Goal: Task Accomplishment & Management: Manage account settings

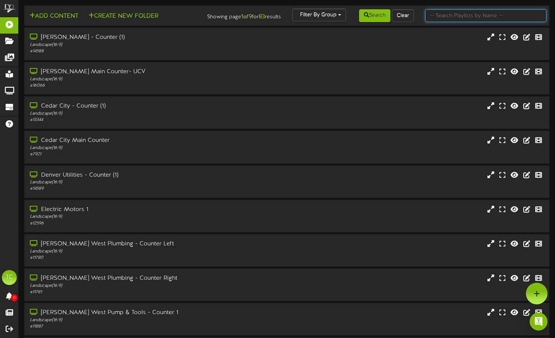
click at [446, 19] on input "text" at bounding box center [485, 15] width 121 height 13
type input "pocatello"
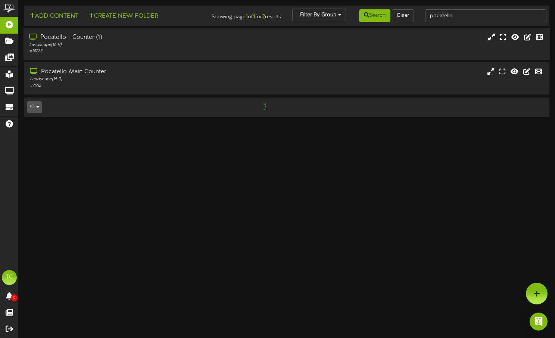
click at [174, 42] on div "Pocatello - Counter (1)" at bounding box center [133, 37] width 208 height 9
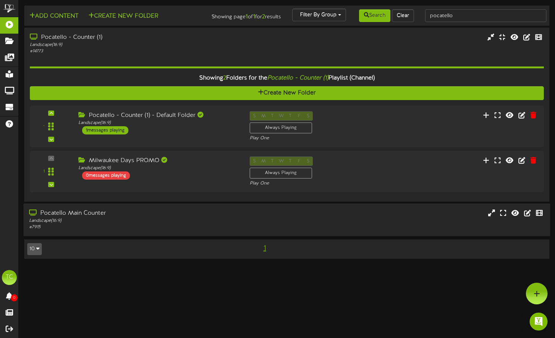
click at [198, 214] on div "Pocatello Main Counter" at bounding box center [133, 213] width 208 height 9
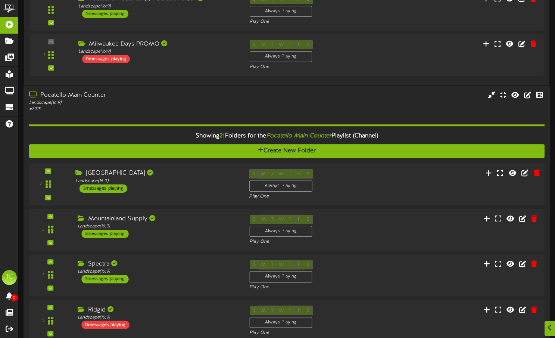
scroll to position [120, 0]
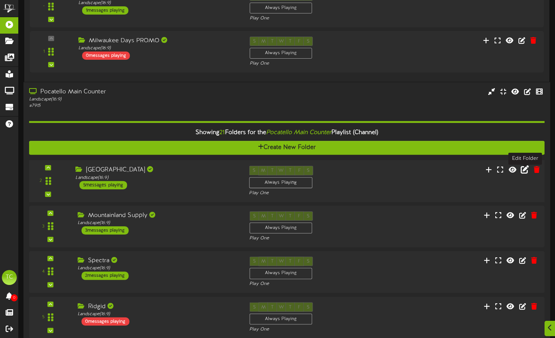
click at [524, 174] on icon at bounding box center [525, 169] width 8 height 8
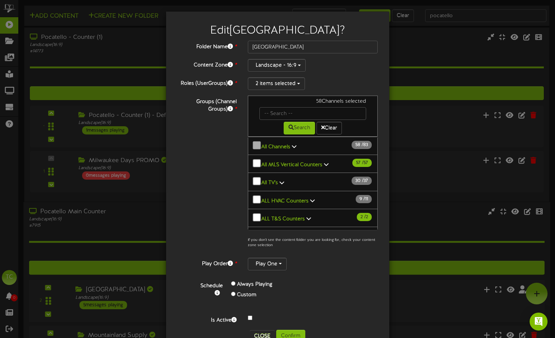
scroll to position [0, 0]
click at [442, 105] on div "Edit [GEOGRAPHIC_DATA] ? Folder Name * [GEOGRAPHIC_DATA] Content Zone * Landsca…" at bounding box center [277, 169] width 555 height 338
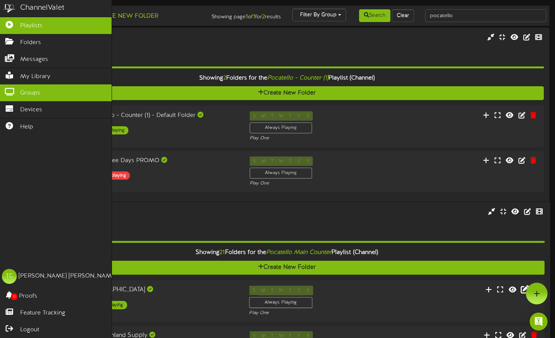
click at [39, 93] on span "Groups" at bounding box center [30, 93] width 20 height 9
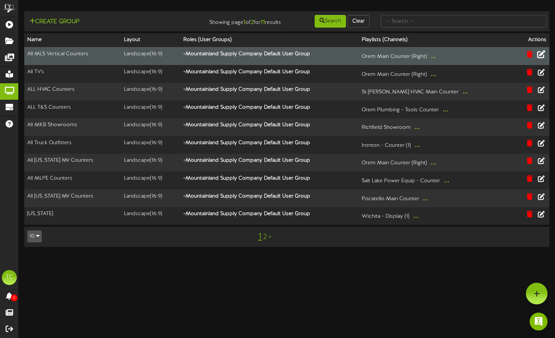
click at [543, 58] on icon at bounding box center [541, 54] width 8 height 8
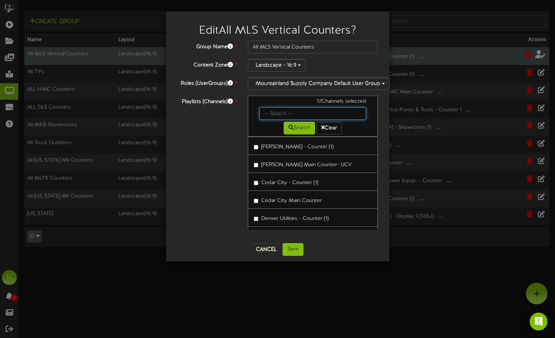
click at [300, 116] on input "text" at bounding box center [312, 113] width 107 height 13
type input "poca"
click at [301, 134] on button "Search" at bounding box center [299, 128] width 31 height 13
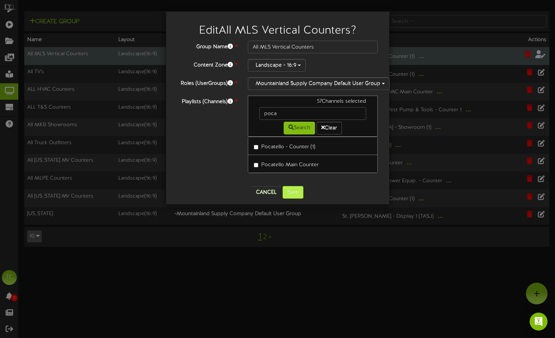
click at [296, 199] on button "Save" at bounding box center [292, 192] width 21 height 13
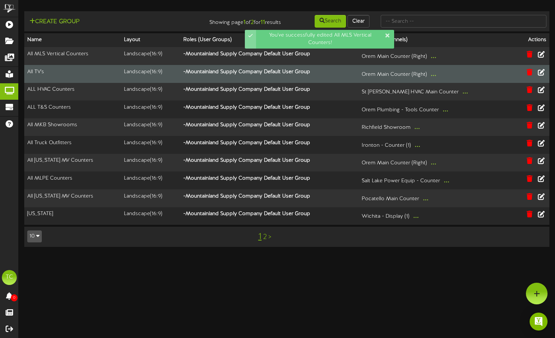
click at [438, 80] on button "..." at bounding box center [433, 74] width 10 height 12
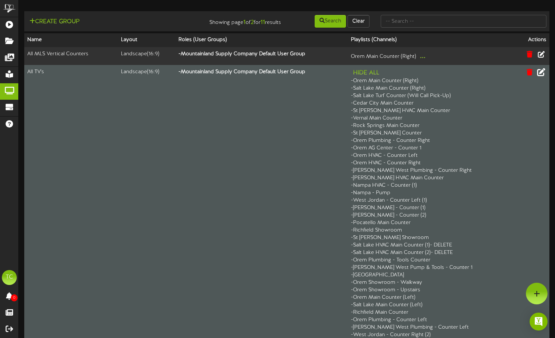
click at [543, 76] on icon at bounding box center [541, 72] width 8 height 8
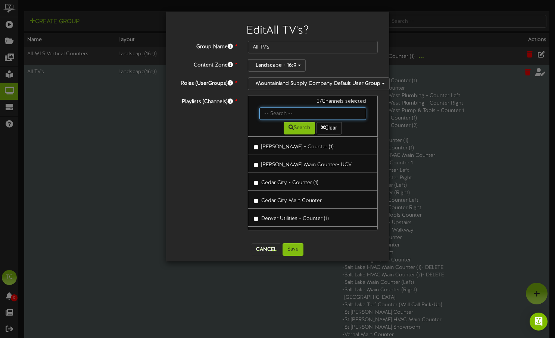
click at [328, 118] on input "text" at bounding box center [312, 113] width 107 height 13
type input "poca"
click at [298, 132] on button "Search" at bounding box center [299, 128] width 31 height 13
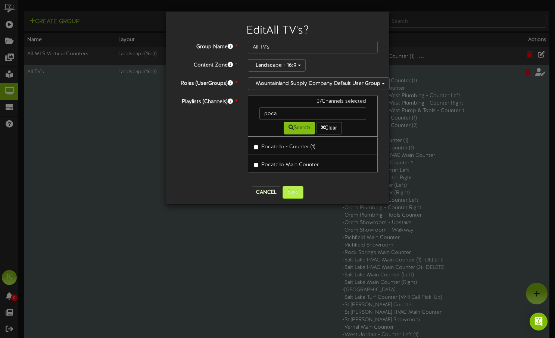
click at [299, 196] on button "Save" at bounding box center [292, 192] width 21 height 13
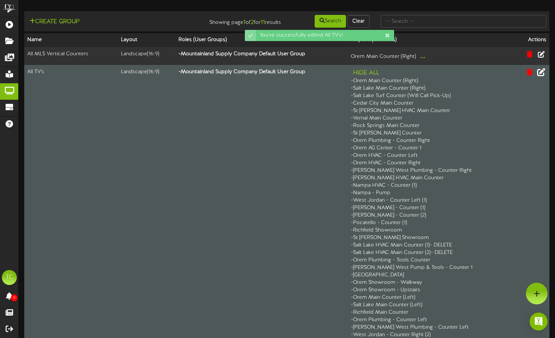
click at [545, 76] on icon at bounding box center [541, 72] width 8 height 8
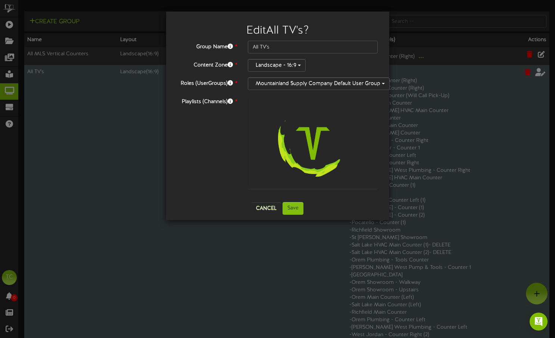
click at [432, 86] on div "Edit All TV's ? Group Name * All TV's Content Zone * Landscape - 16:9 Roles (Us…" at bounding box center [277, 169] width 555 height 338
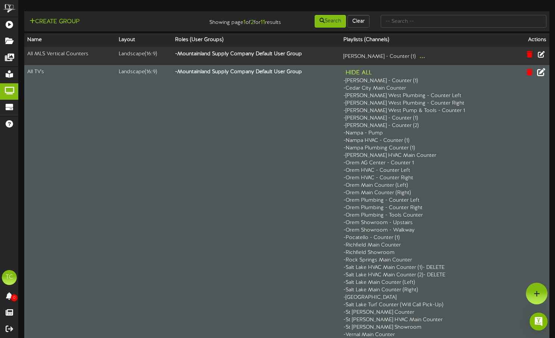
click at [374, 78] on button "Hide All" at bounding box center [358, 72] width 31 height 9
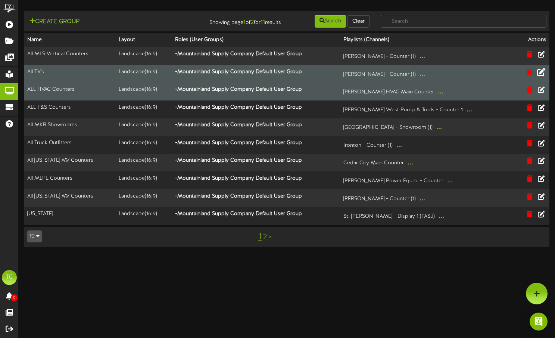
click at [444, 97] on button "..." at bounding box center [440, 92] width 10 height 12
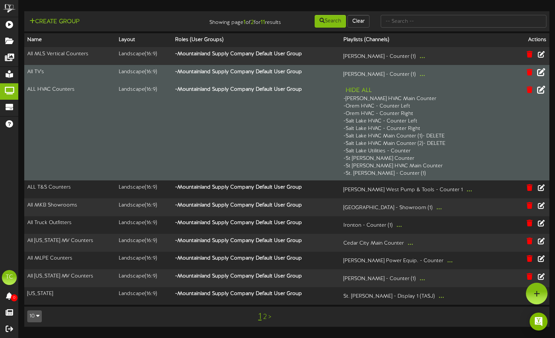
click at [541, 94] on icon at bounding box center [541, 89] width 8 height 8
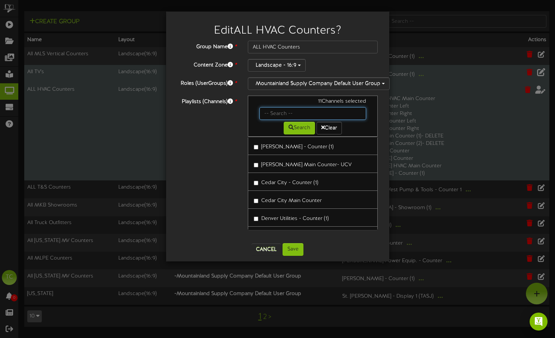
click at [309, 117] on input "text" at bounding box center [312, 113] width 107 height 13
type input "poca"
click at [291, 130] on icon at bounding box center [290, 127] width 5 height 5
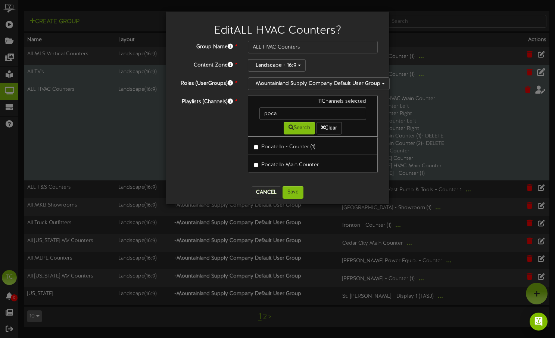
click at [274, 198] on button "Cancel" at bounding box center [266, 192] width 29 height 12
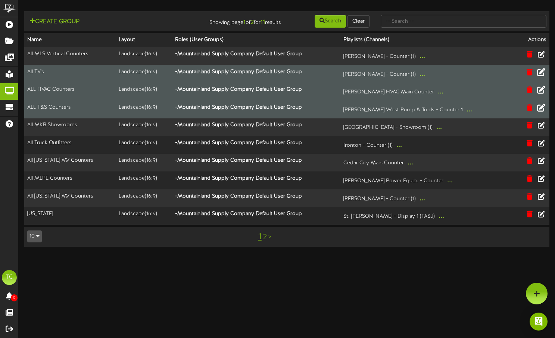
click at [542, 111] on icon at bounding box center [541, 107] width 8 height 8
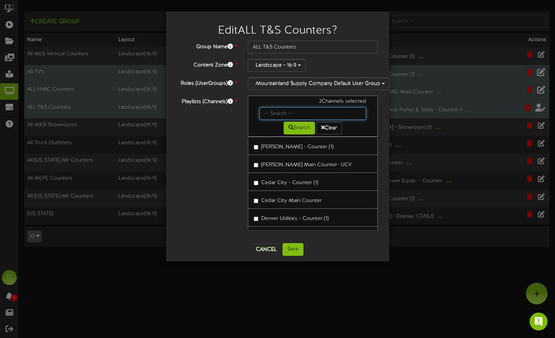
click at [296, 120] on input "text" at bounding box center [312, 113] width 107 height 13
drag, startPoint x: 278, startPoint y: 133, endPoint x: 300, endPoint y: 132, distance: 22.0
click at [300, 132] on button "Search" at bounding box center [299, 128] width 31 height 13
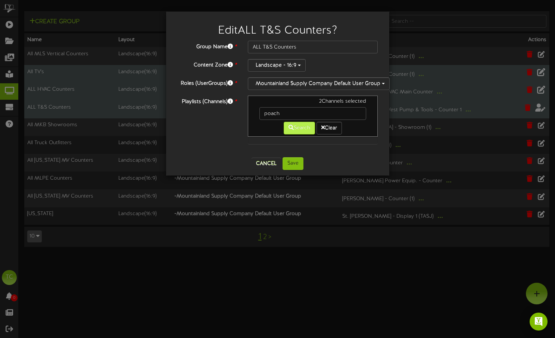
click at [300, 132] on button "Search" at bounding box center [299, 128] width 31 height 13
click at [300, 119] on input "poach" at bounding box center [312, 113] width 107 height 13
type input "poca"
click at [303, 131] on button "Search" at bounding box center [299, 128] width 31 height 13
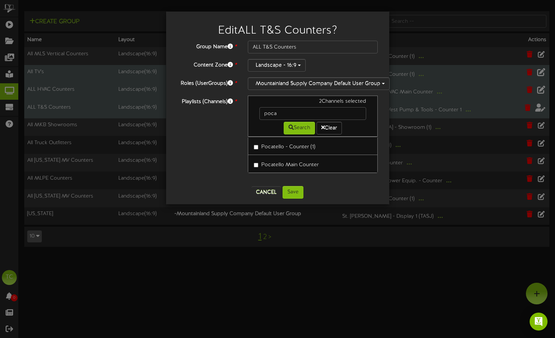
click at [265, 197] on button "Cancel" at bounding box center [266, 192] width 29 height 12
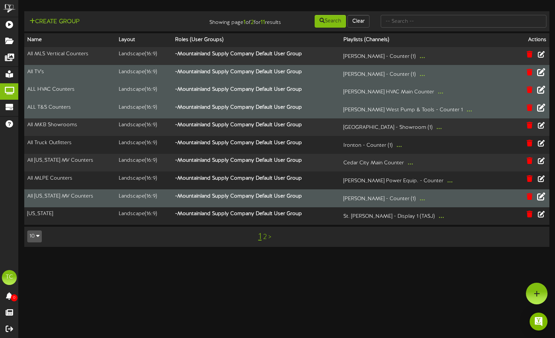
click at [543, 200] on icon at bounding box center [541, 196] width 8 height 8
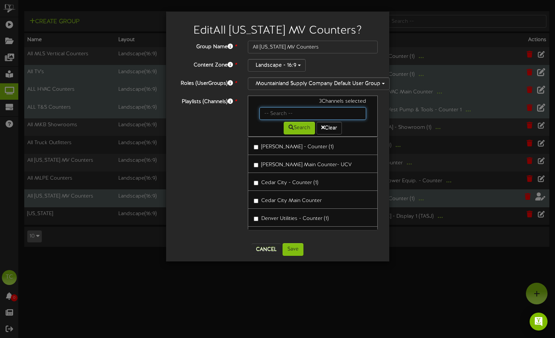
click at [316, 115] on input "text" at bounding box center [312, 113] width 107 height 13
type input "Pocatello"
click at [297, 129] on button "Search" at bounding box center [299, 128] width 31 height 13
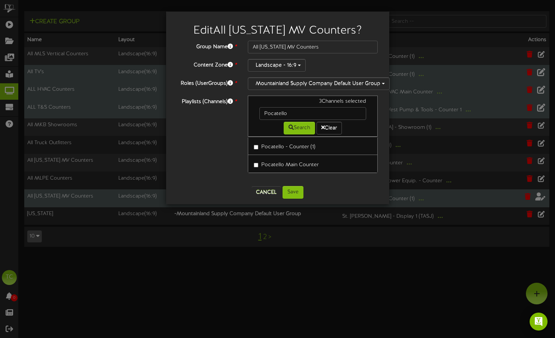
click at [259, 151] on label "Pocatello - Counter (1)" at bounding box center [285, 146] width 62 height 10
click at [297, 199] on button "Save" at bounding box center [292, 192] width 21 height 13
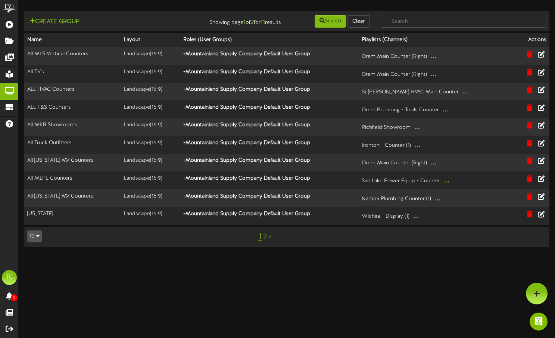
click at [264, 241] on link "2" at bounding box center [265, 237] width 4 height 8
